Goal: Information Seeking & Learning: Find contact information

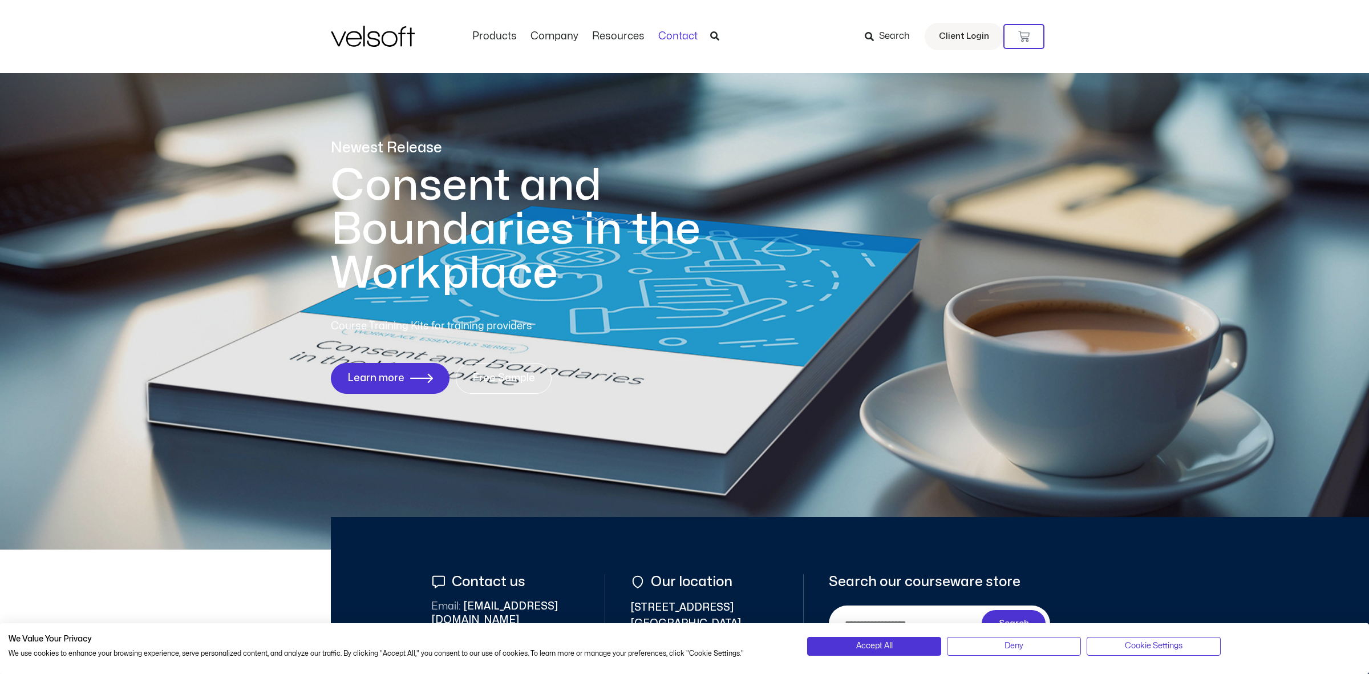
click at [669, 37] on link "Contact" at bounding box center [678, 36] width 53 height 13
click at [682, 36] on link "Contact" at bounding box center [678, 36] width 53 height 13
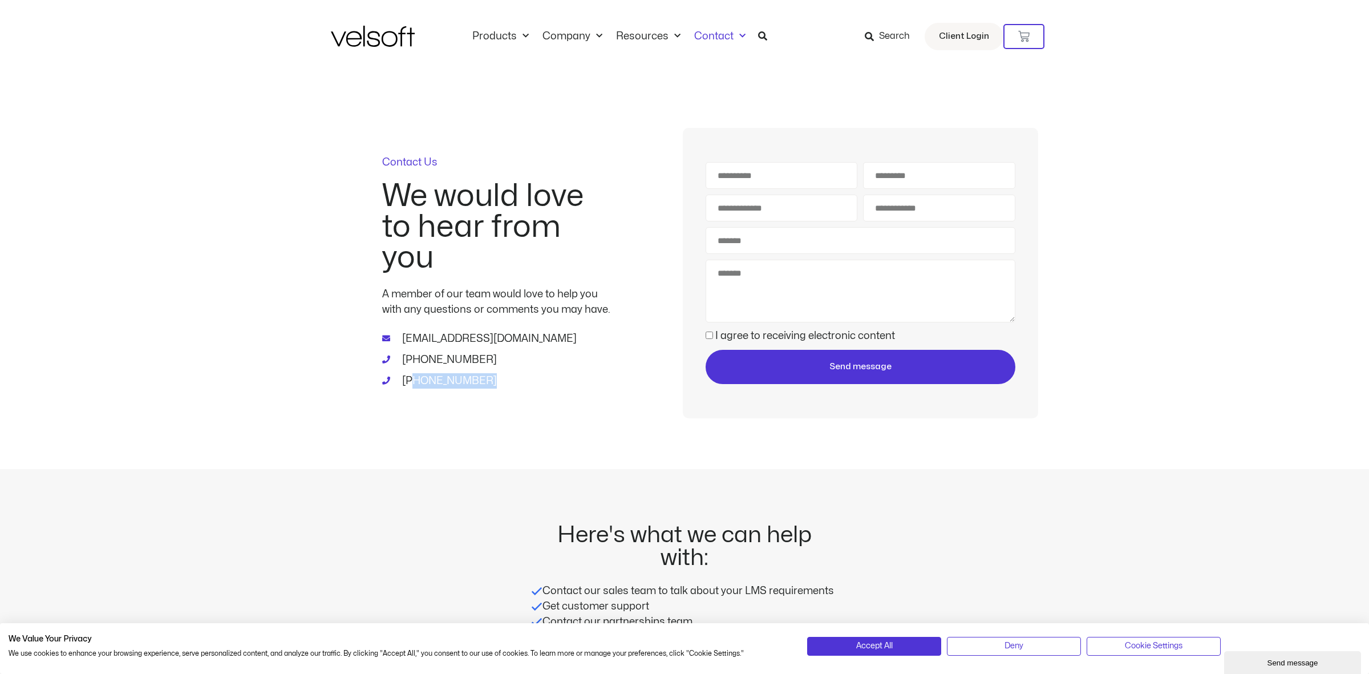
drag, startPoint x: 495, startPoint y: 382, endPoint x: 410, endPoint y: 385, distance: 85.0
click at [410, 385] on li "[PHONE_NUMBER]" at bounding box center [496, 380] width 228 height 15
drag, startPoint x: 425, startPoint y: 387, endPoint x: 409, endPoint y: 400, distance: 20.8
click at [409, 400] on div "[EMAIL_ADDRESS][DOMAIN_NAME] [PHONE_NUMBER] [PHONE_NUMBER]" at bounding box center [496, 366] width 228 height 71
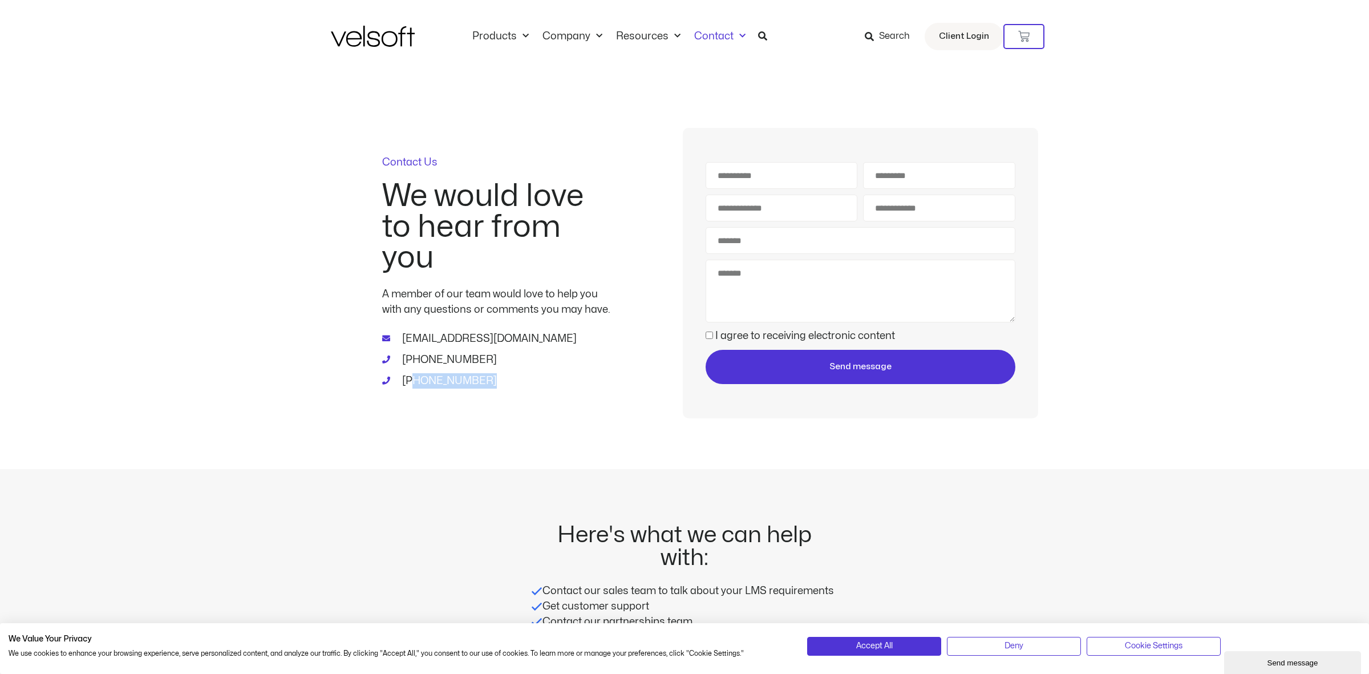
copy span "[PHONE_NUMBER]"
